Goal: Navigation & Orientation: Find specific page/section

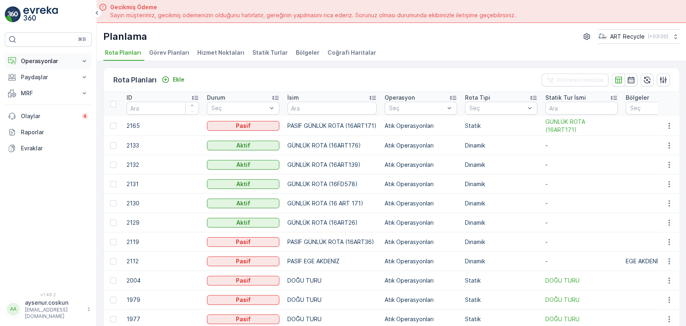
click at [57, 65] on p "Operasyonlar" at bounding box center [48, 61] width 55 height 8
click at [67, 93] on p "Rotalar & Görevler" at bounding box center [45, 97] width 50 height 8
